Goal: Task Accomplishment & Management: Manage account settings

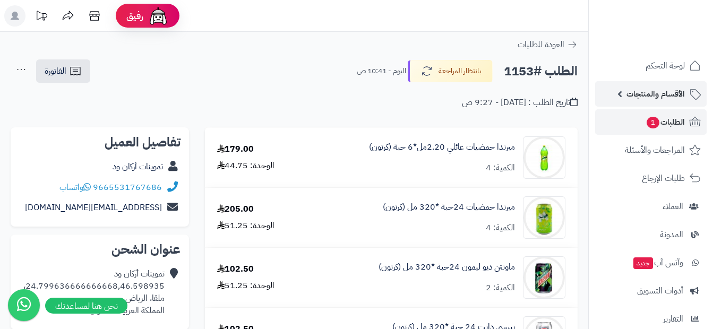
click at [677, 98] on span "الأقسام والمنتجات" at bounding box center [656, 94] width 58 height 15
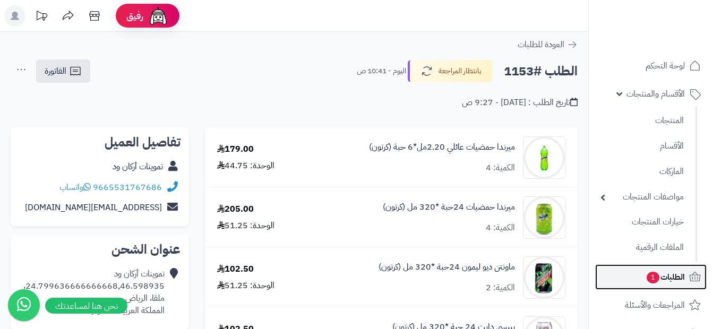
click at [660, 277] on span "الطلبات 1" at bounding box center [665, 277] width 39 height 15
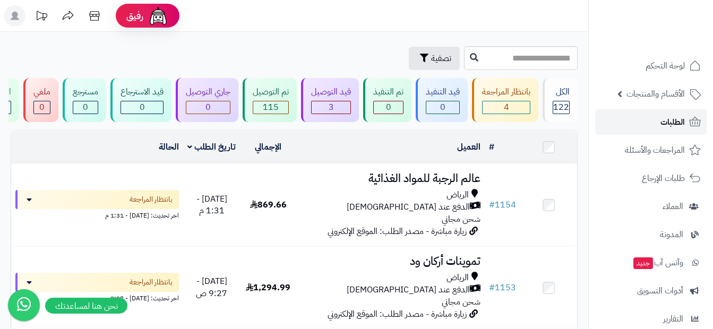
click at [667, 126] on span "الطلبات" at bounding box center [673, 122] width 24 height 15
